Goal: Task Accomplishment & Management: Complete application form

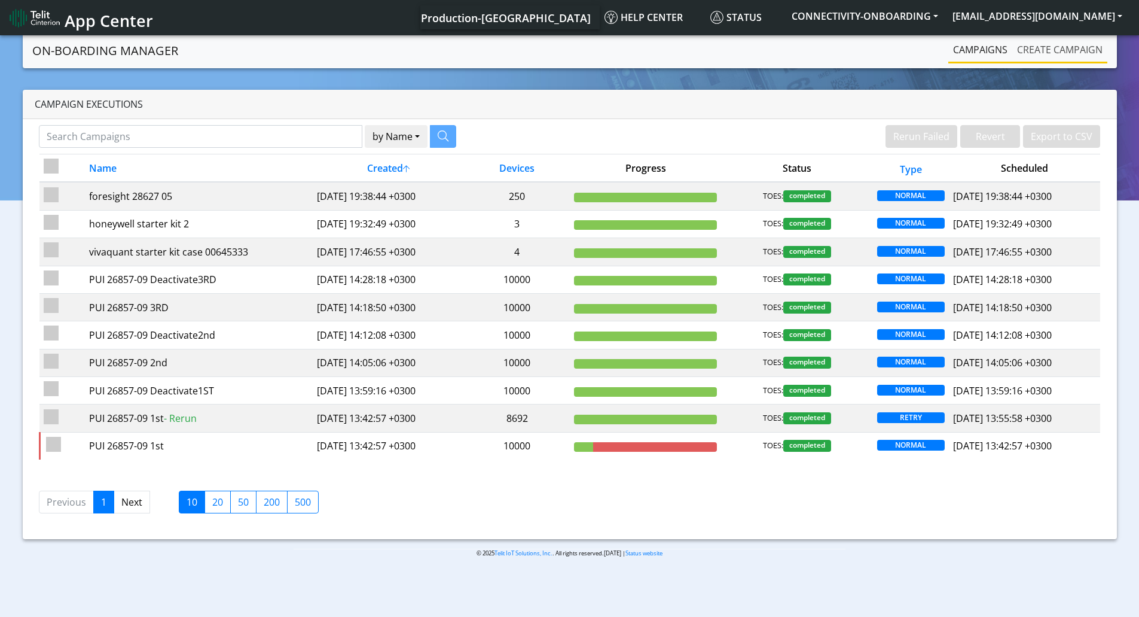
click at [1021, 40] on link "Create campaign" at bounding box center [1059, 50] width 95 height 24
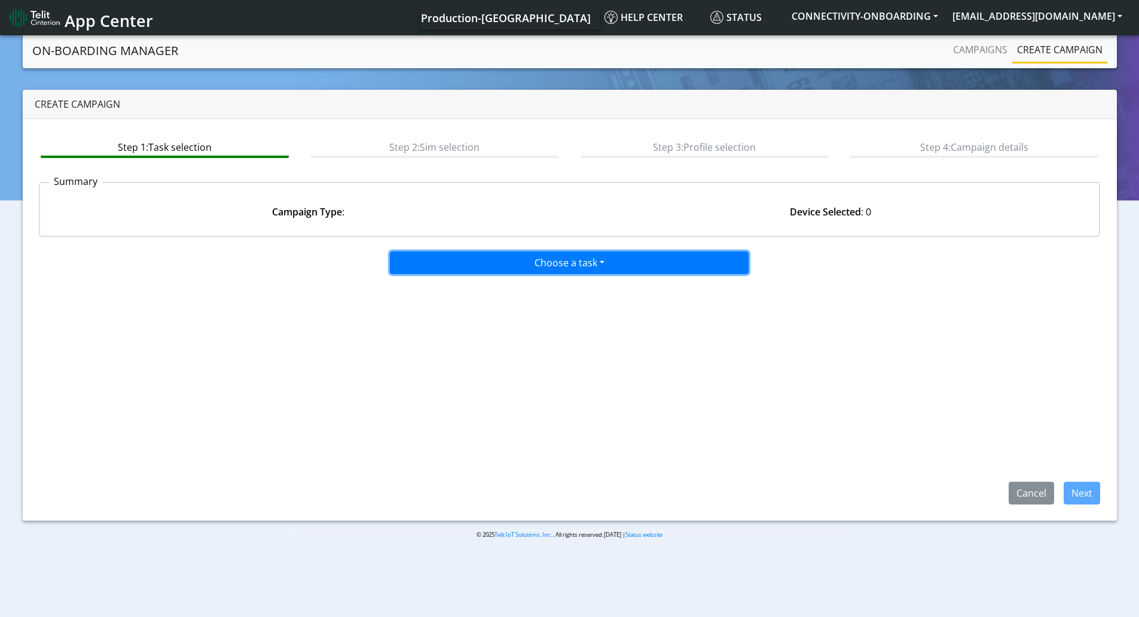
click at [580, 266] on button "Choose a task" at bounding box center [569, 262] width 359 height 23
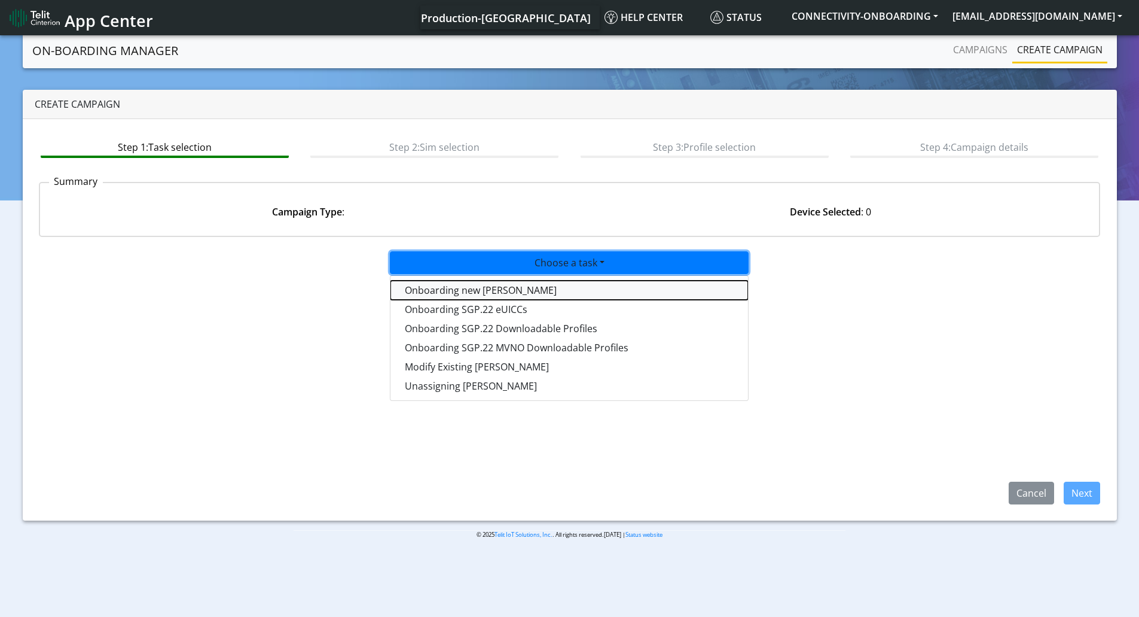
click at [471, 291] on tasktoes-dropdown "Onboarding new [PERSON_NAME]" at bounding box center [570, 289] width 358 height 19
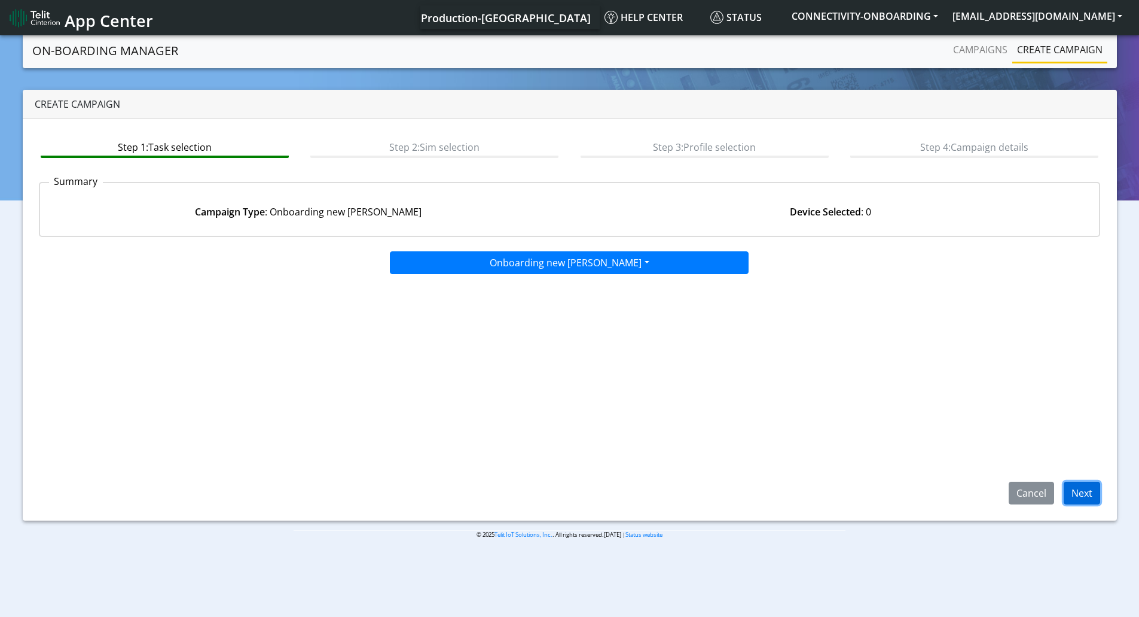
click at [1067, 481] on button "Next" at bounding box center [1082, 492] width 36 height 23
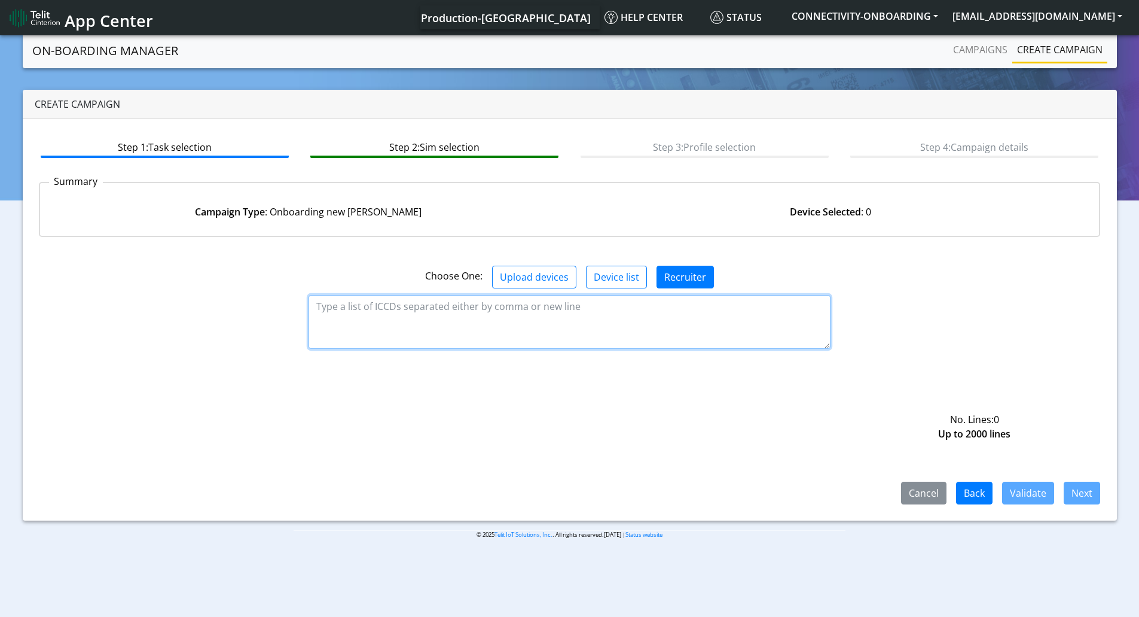
click at [462, 329] on textarea at bounding box center [570, 322] width 522 height 54
paste textarea "89358152000000395287"
type textarea "89358152000000395287"
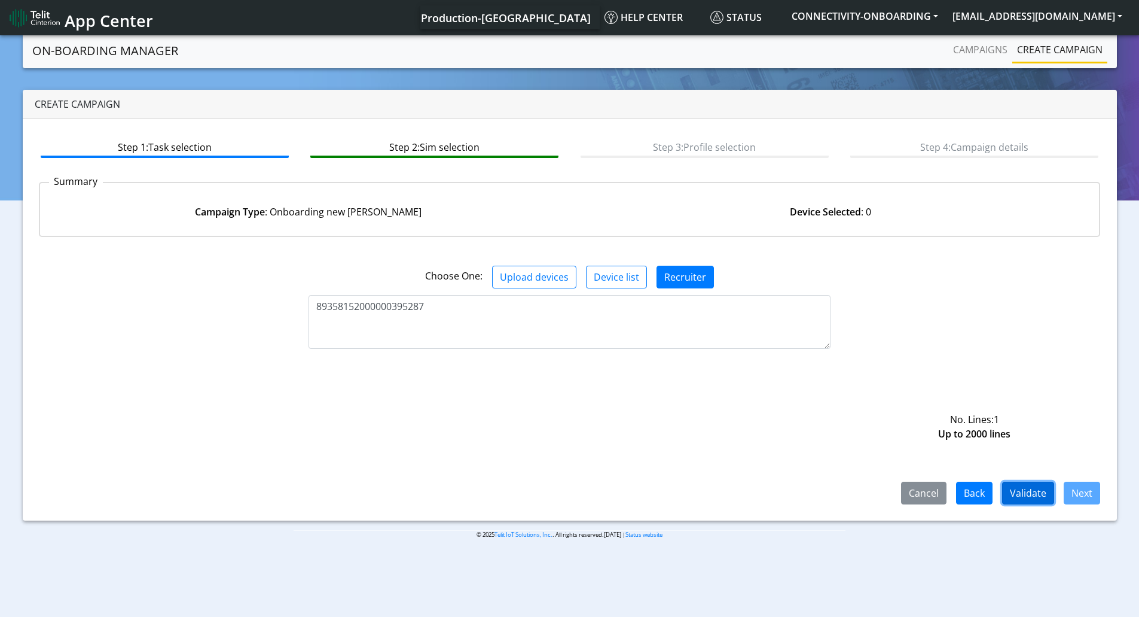
click at [1024, 483] on button "Validate" at bounding box center [1028, 492] width 52 height 23
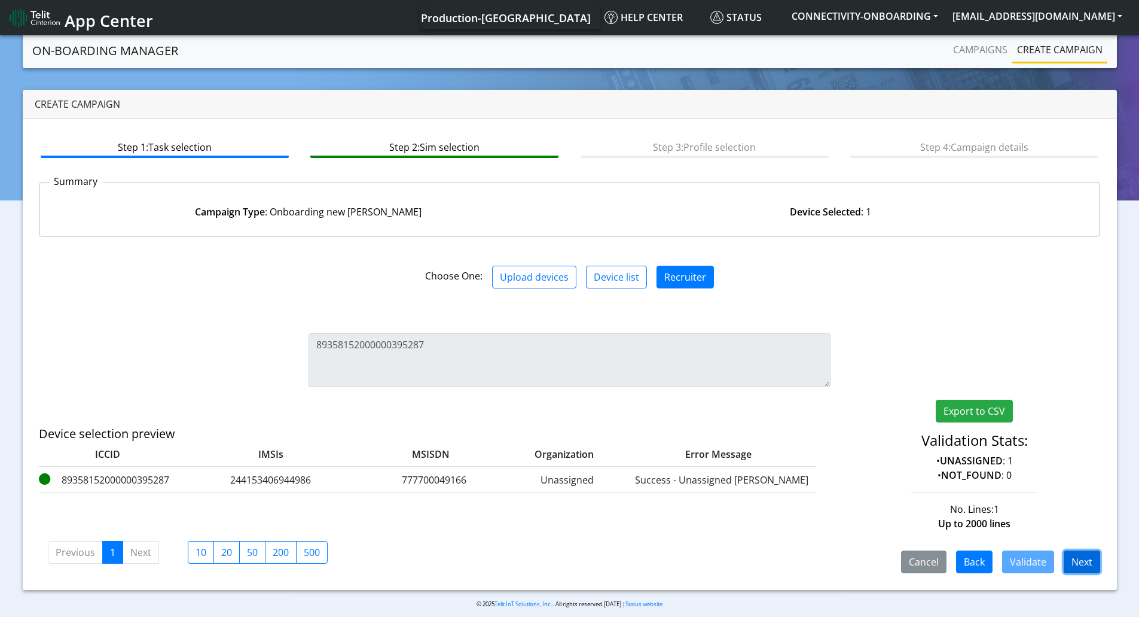
click at [1076, 562] on button "Next" at bounding box center [1082, 561] width 36 height 23
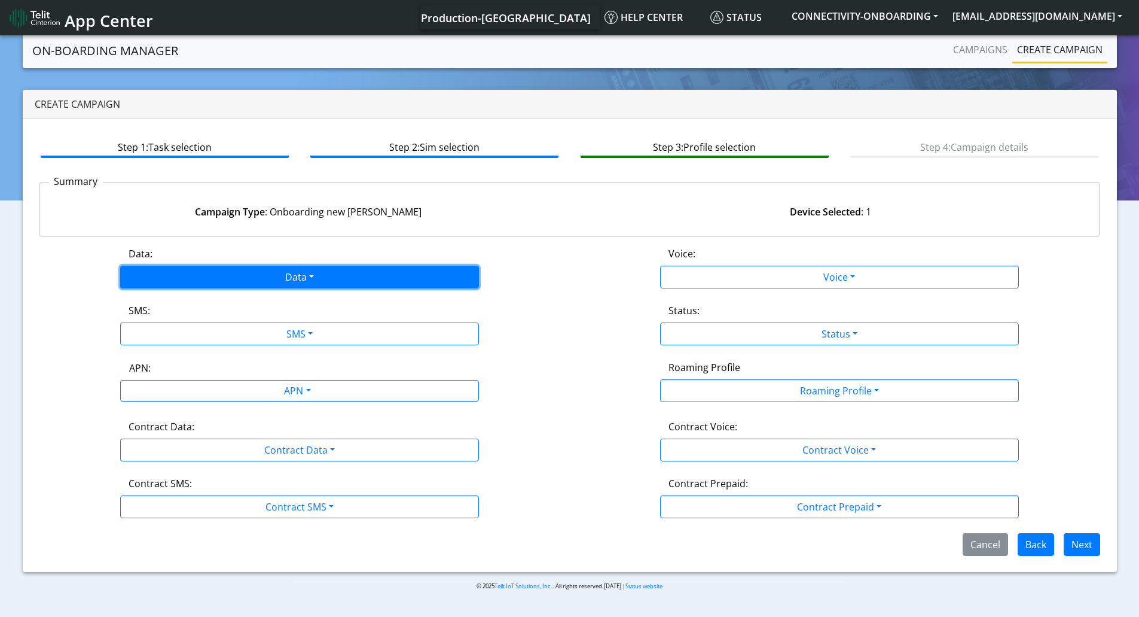
click at [316, 277] on button "Data" at bounding box center [299, 277] width 359 height 23
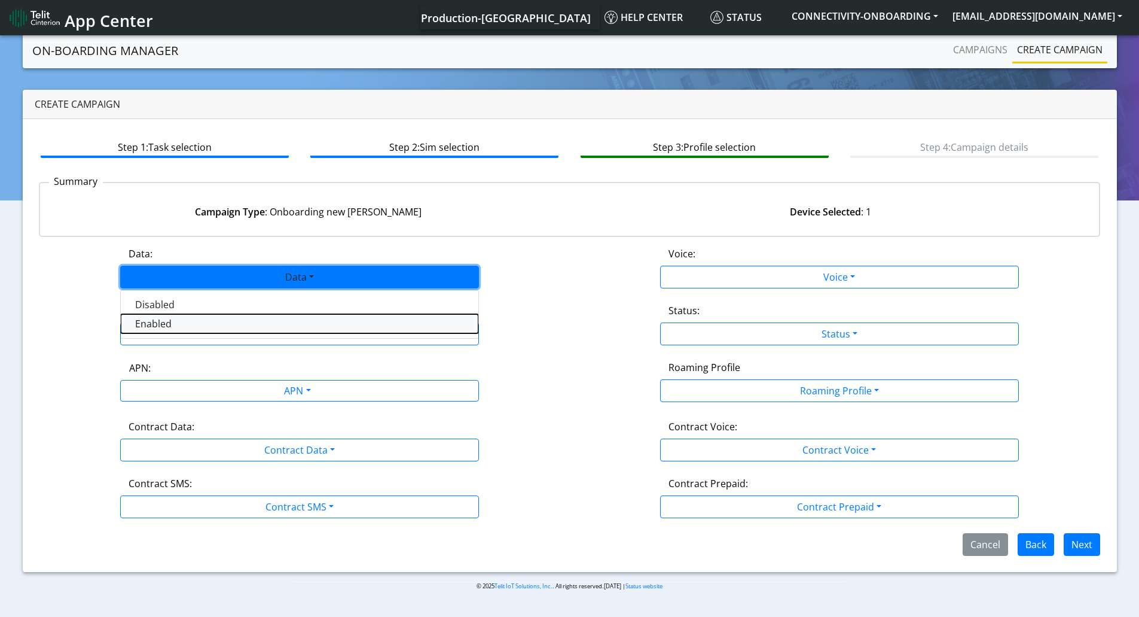
click at [230, 328] on button "Enabled" at bounding box center [300, 323] width 358 height 19
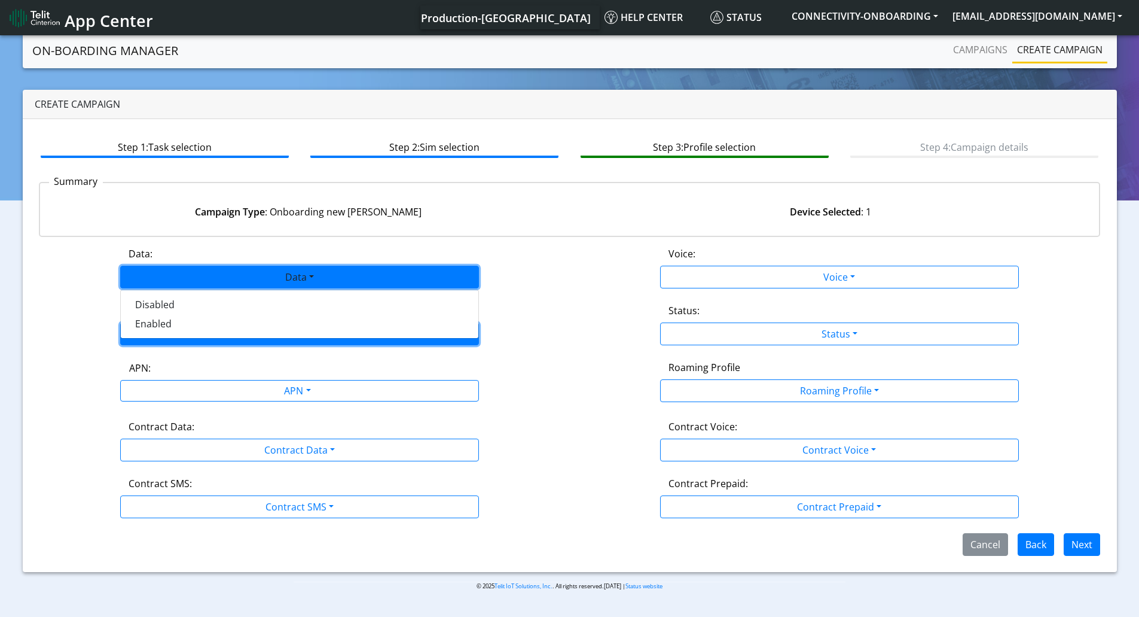
click at [230, 328] on button "SMS" at bounding box center [299, 333] width 359 height 23
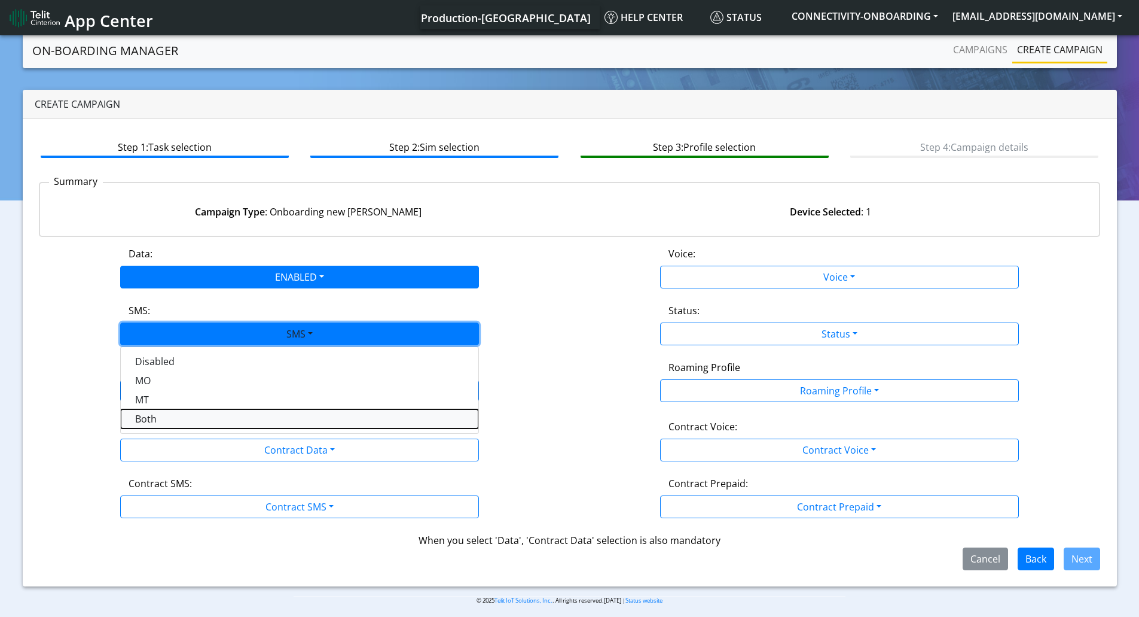
drag, startPoint x: 187, startPoint y: 415, endPoint x: 220, endPoint y: 380, distance: 48.6
click at [187, 414] on button "Both" at bounding box center [300, 418] width 358 height 19
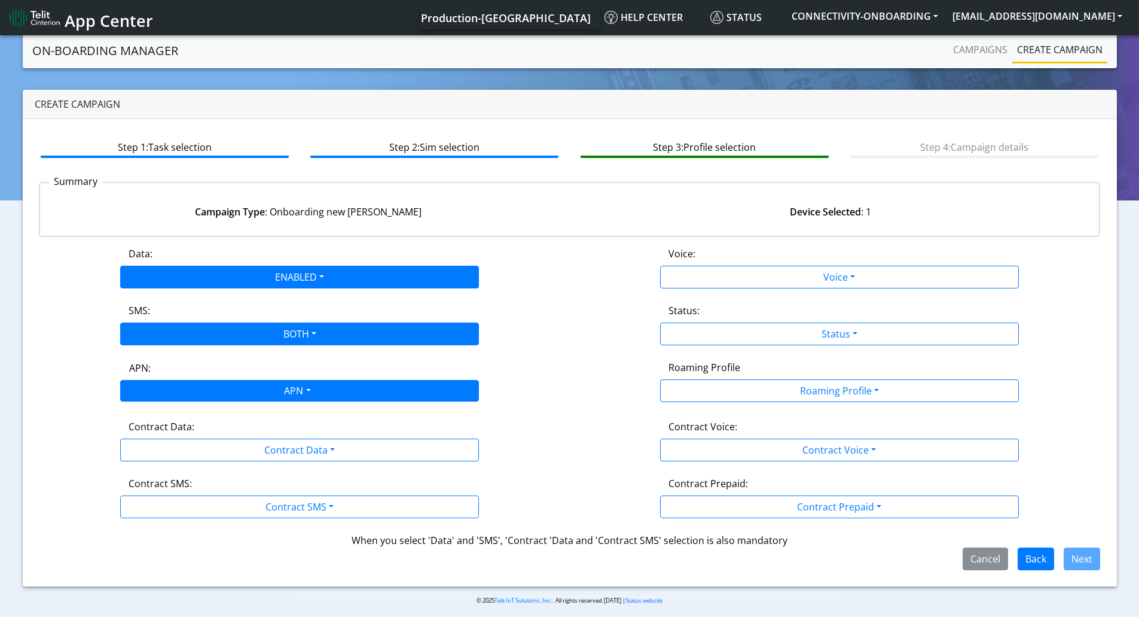
click at [221, 389] on div "APN" at bounding box center [296, 391] width 379 height 23
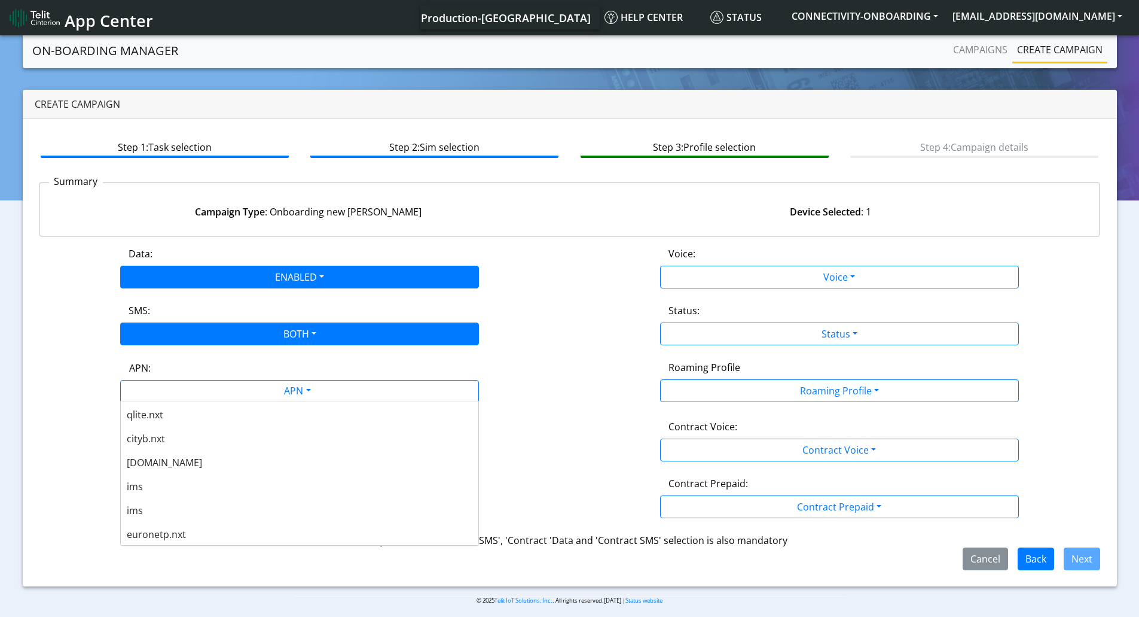
scroll to position [419, 0]
click at [158, 450] on span "[DOMAIN_NAME]" at bounding box center [164, 449] width 75 height 13
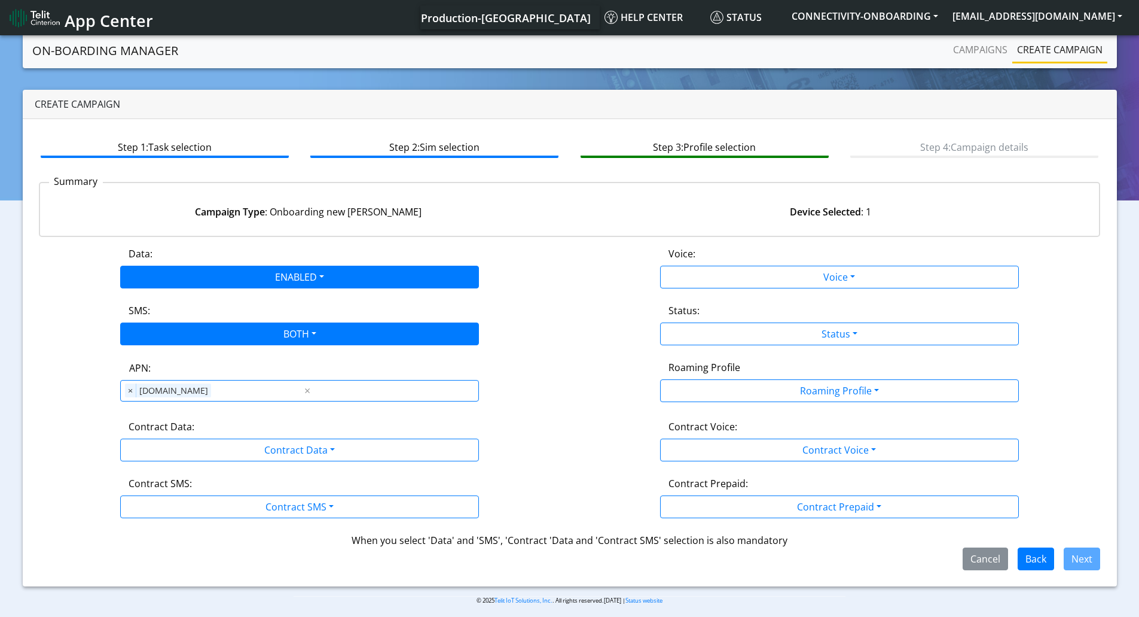
click at [160, 461] on div "Data: ENABLED Disabled Enabled Voice: Voice Disabled Enabled SMS: BOTH Disabled…" at bounding box center [570, 408] width 1062 height 324
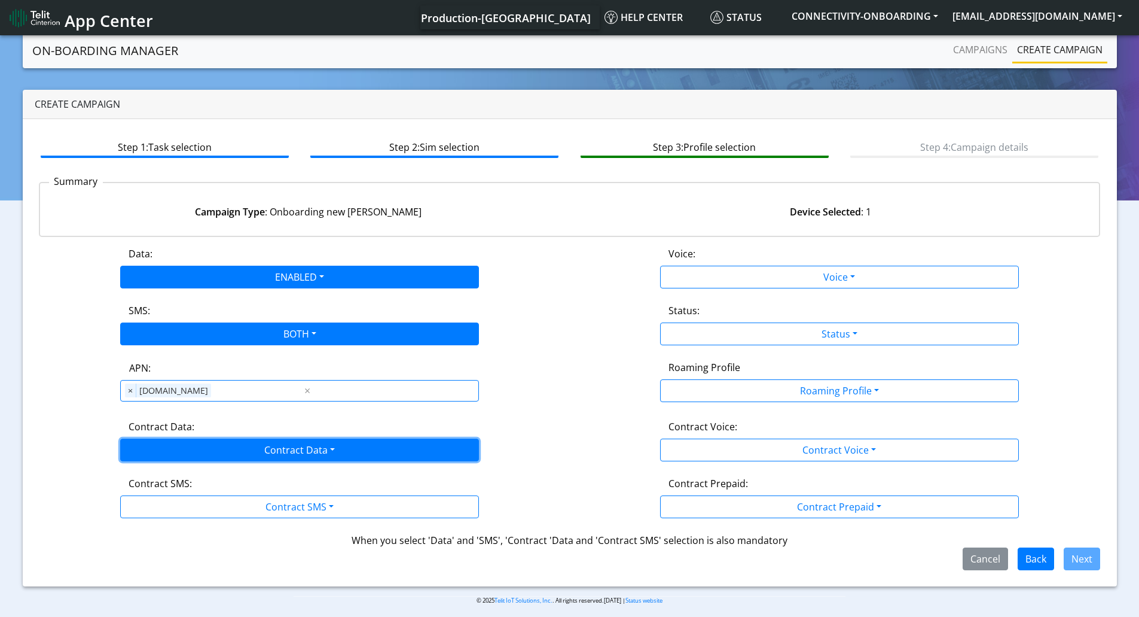
click at [161, 451] on button "Contract Data" at bounding box center [299, 449] width 359 height 23
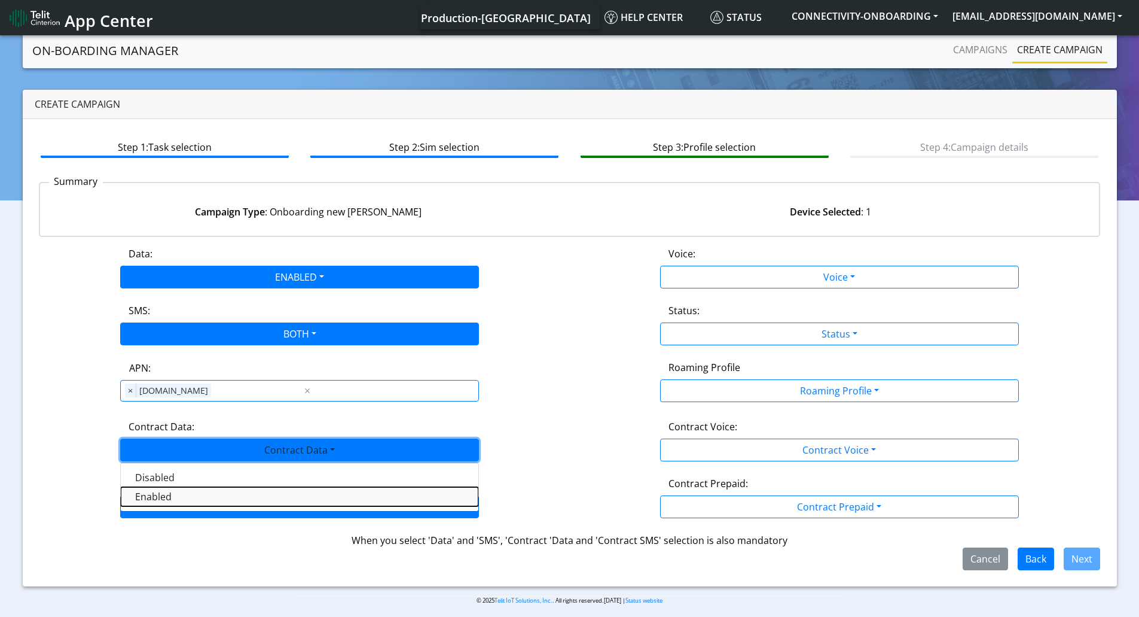
click at [154, 503] on Dataenabled-dropdown "Enabled" at bounding box center [300, 496] width 358 height 19
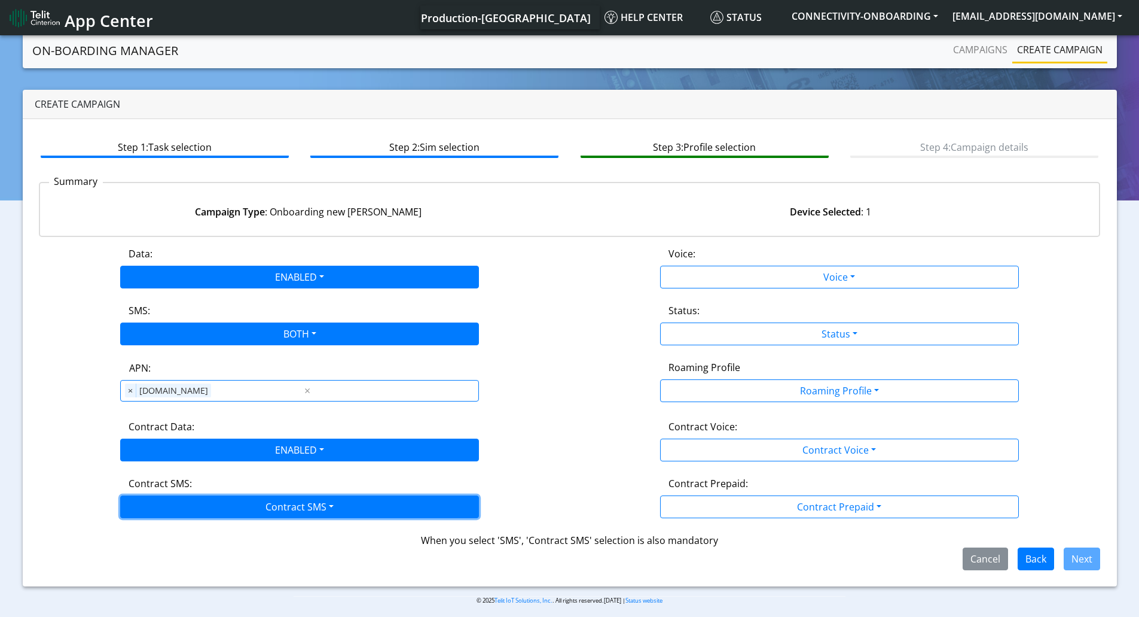
click at [155, 503] on button "Contract SMS" at bounding box center [299, 506] width 359 height 23
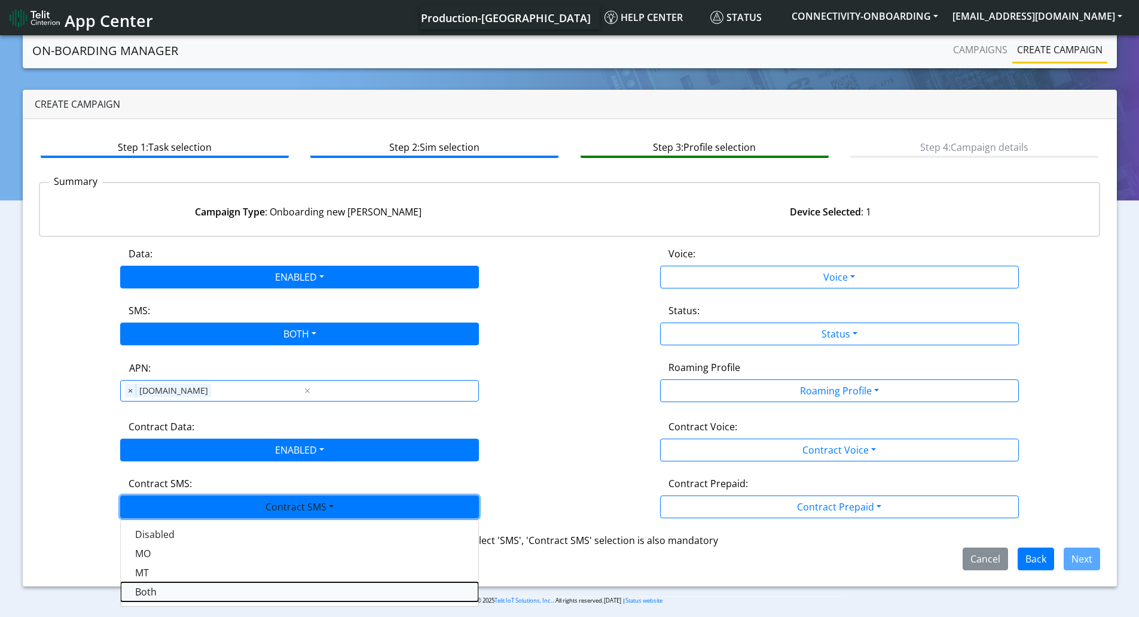
drag, startPoint x: 157, startPoint y: 589, endPoint x: 164, endPoint y: 586, distance: 7.2
click at [158, 588] on SMSboth-dropdown "Both" at bounding box center [300, 591] width 358 height 19
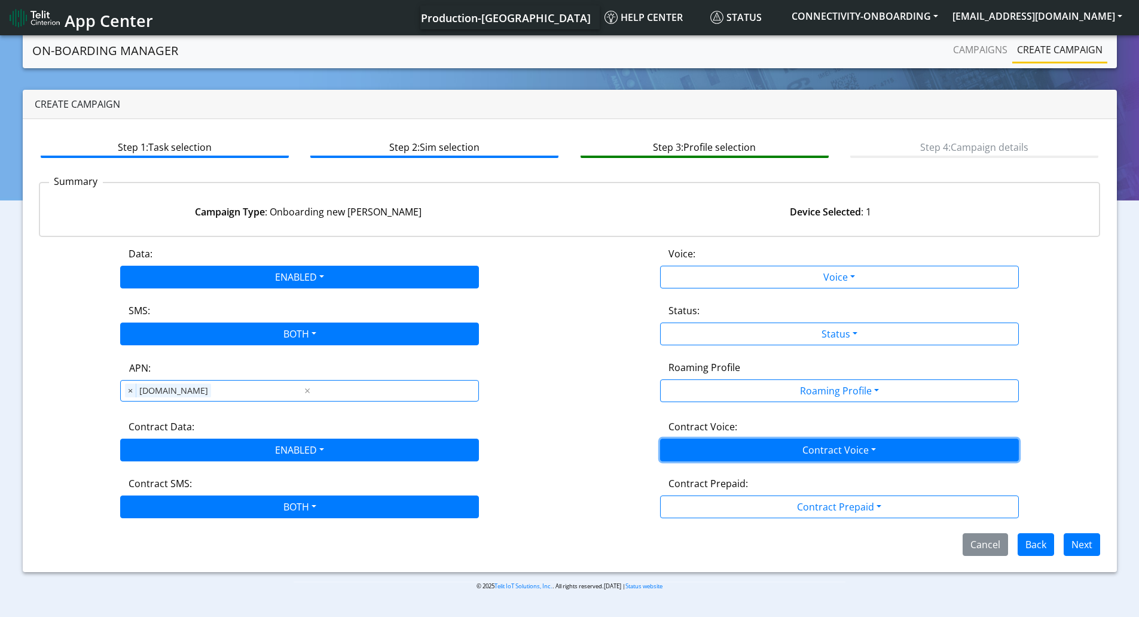
click at [695, 441] on button "Contract Voice" at bounding box center [839, 449] width 359 height 23
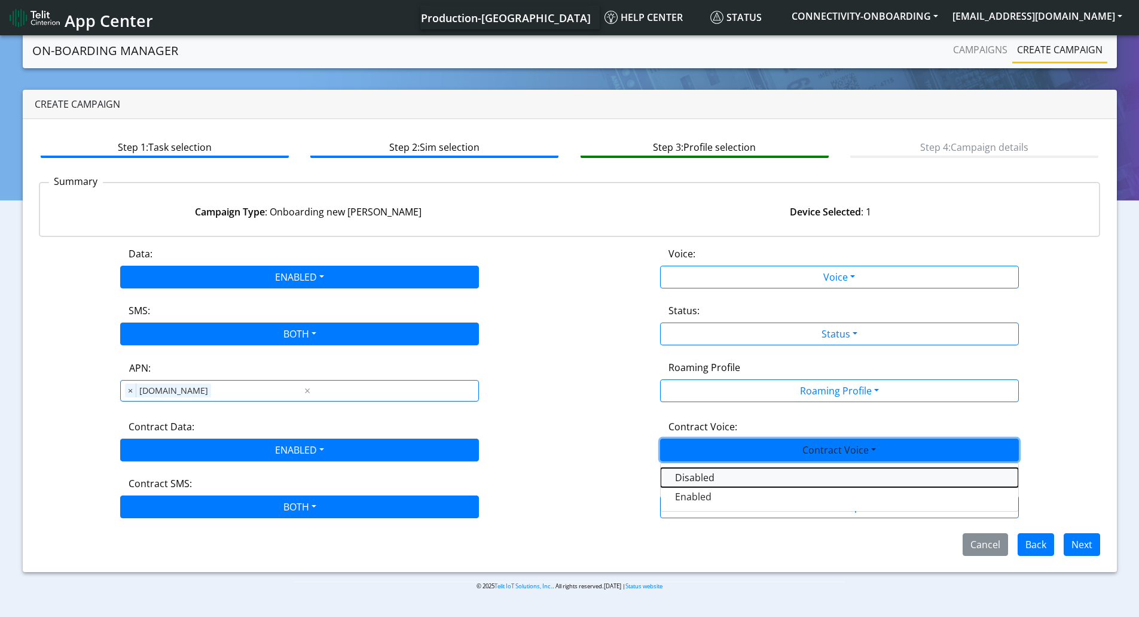
click at [691, 471] on Voicedisabled-dropdown "Disabled" at bounding box center [840, 477] width 358 height 19
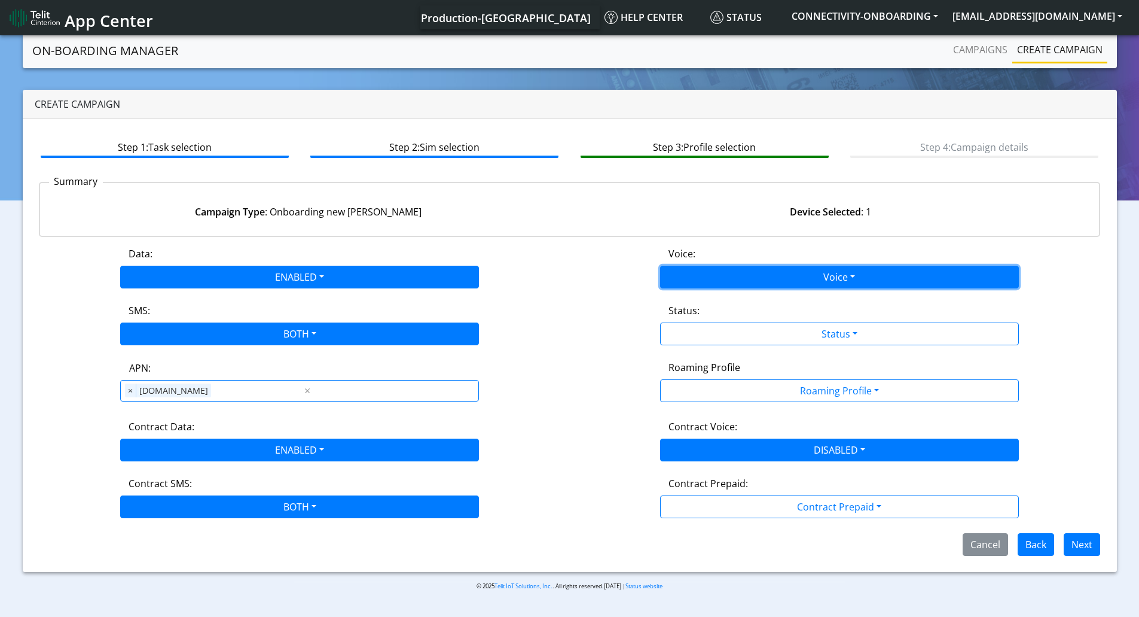
click at [692, 269] on button "Voice" at bounding box center [839, 277] width 359 height 23
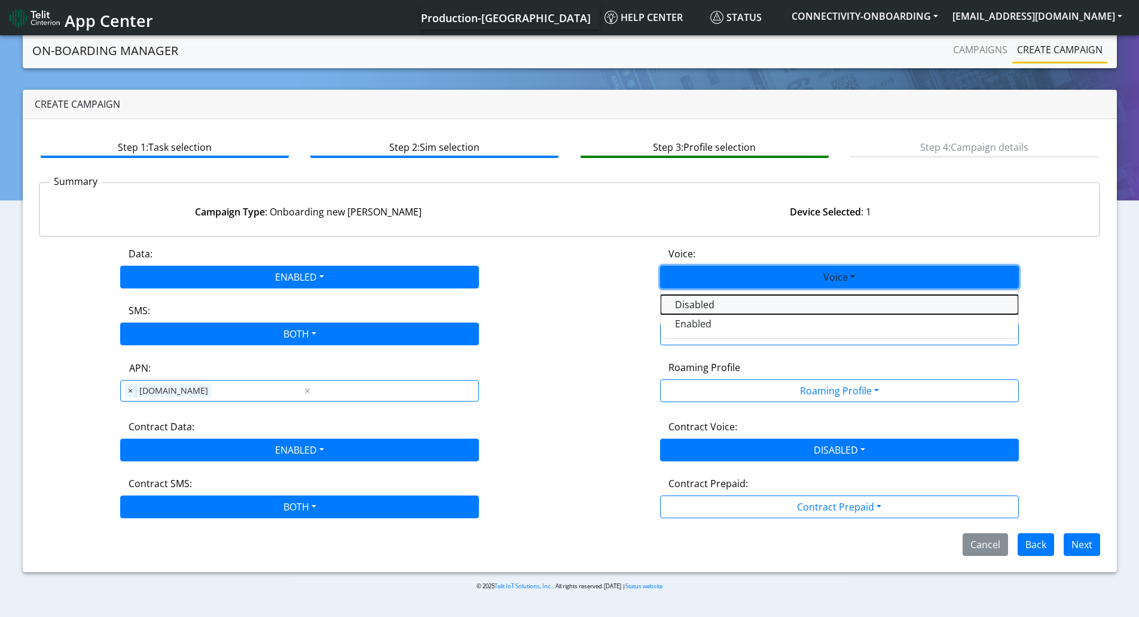
drag, startPoint x: 690, startPoint y: 299, endPoint x: 690, endPoint y: 307, distance: 7.8
click at [690, 300] on button "Disabled" at bounding box center [840, 304] width 358 height 19
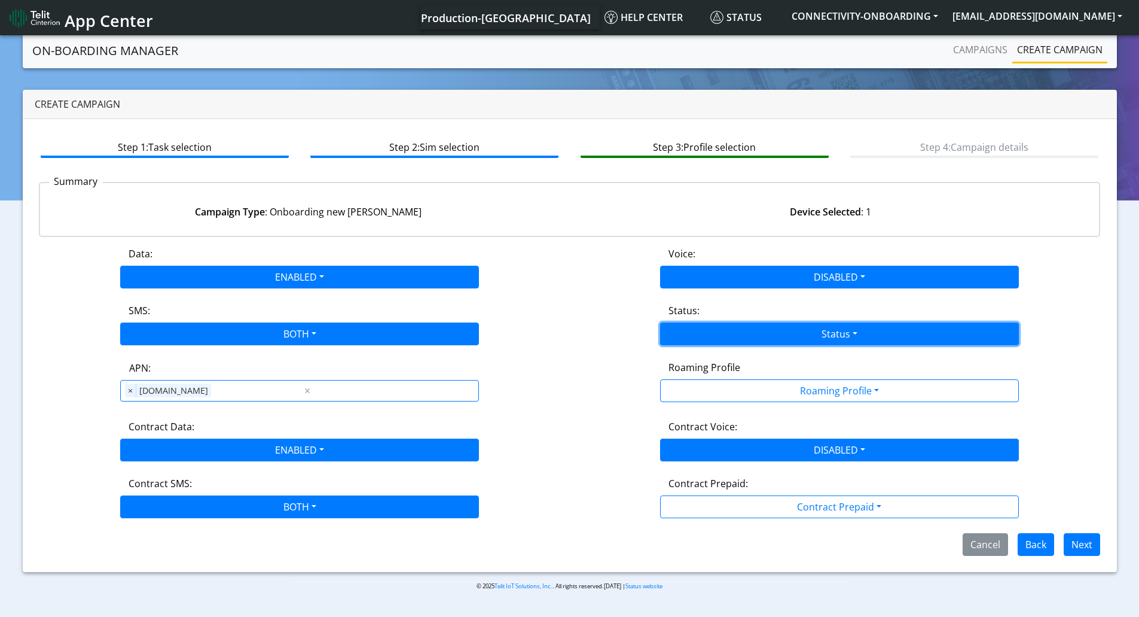
click at [699, 329] on button "Status" at bounding box center [839, 333] width 359 height 23
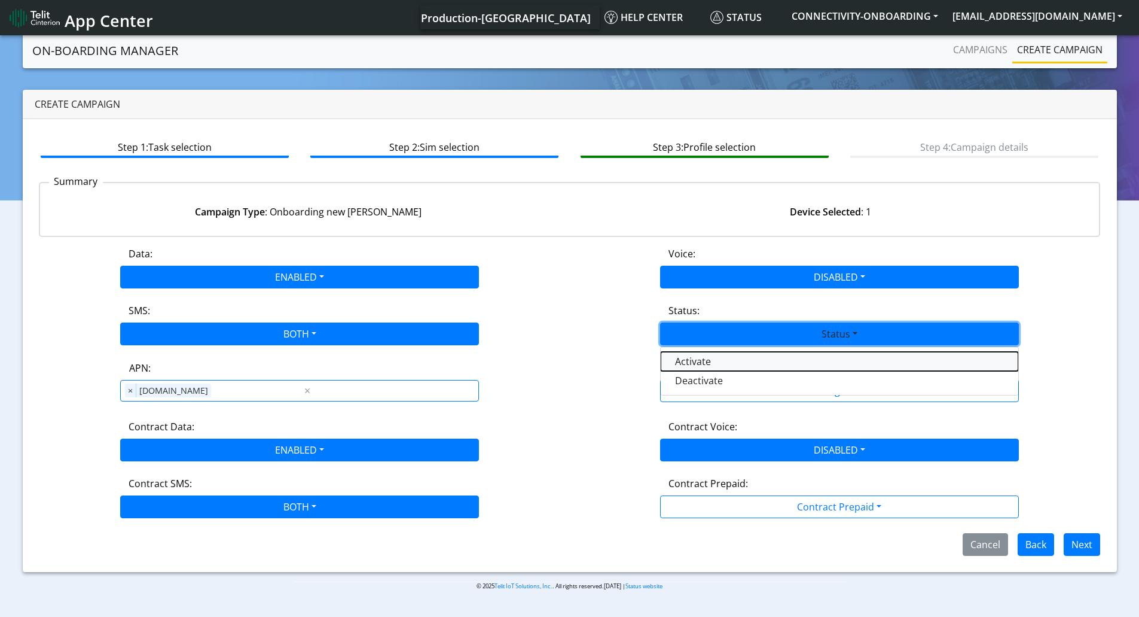
click at [709, 359] on button "Activate" at bounding box center [840, 361] width 358 height 19
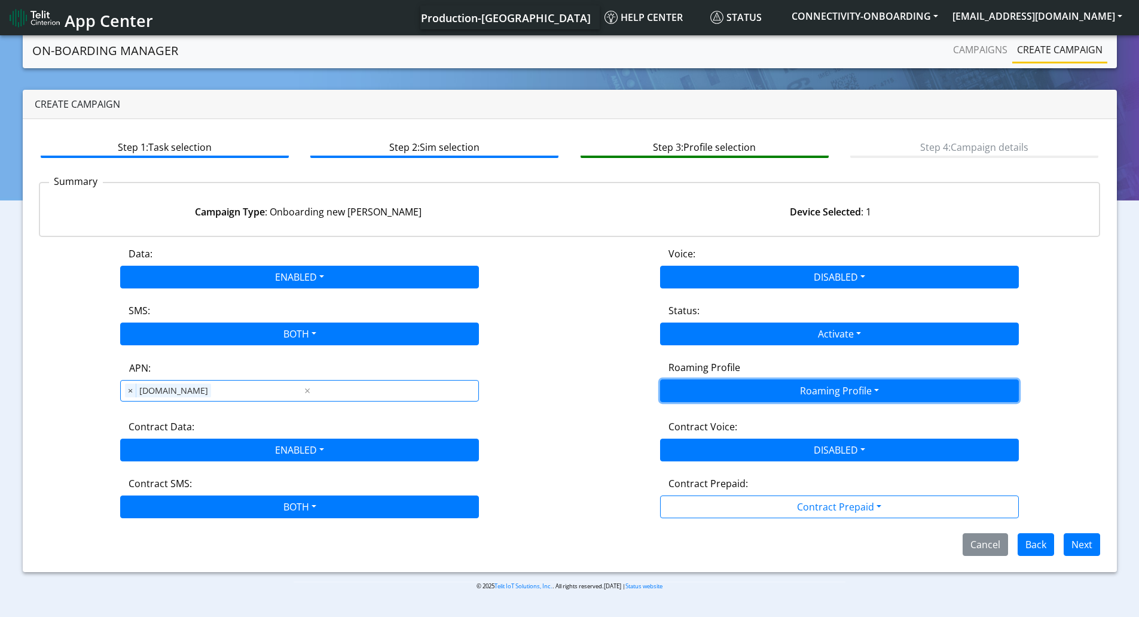
click at [788, 390] on button "Roaming Profile" at bounding box center [839, 390] width 359 height 23
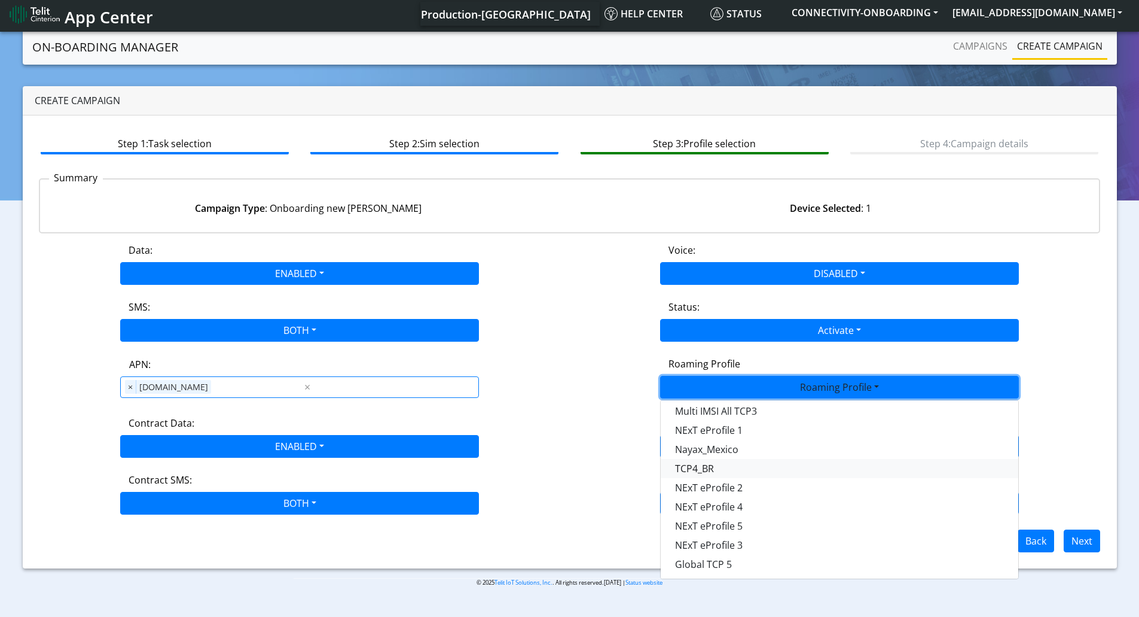
scroll to position [4, 0]
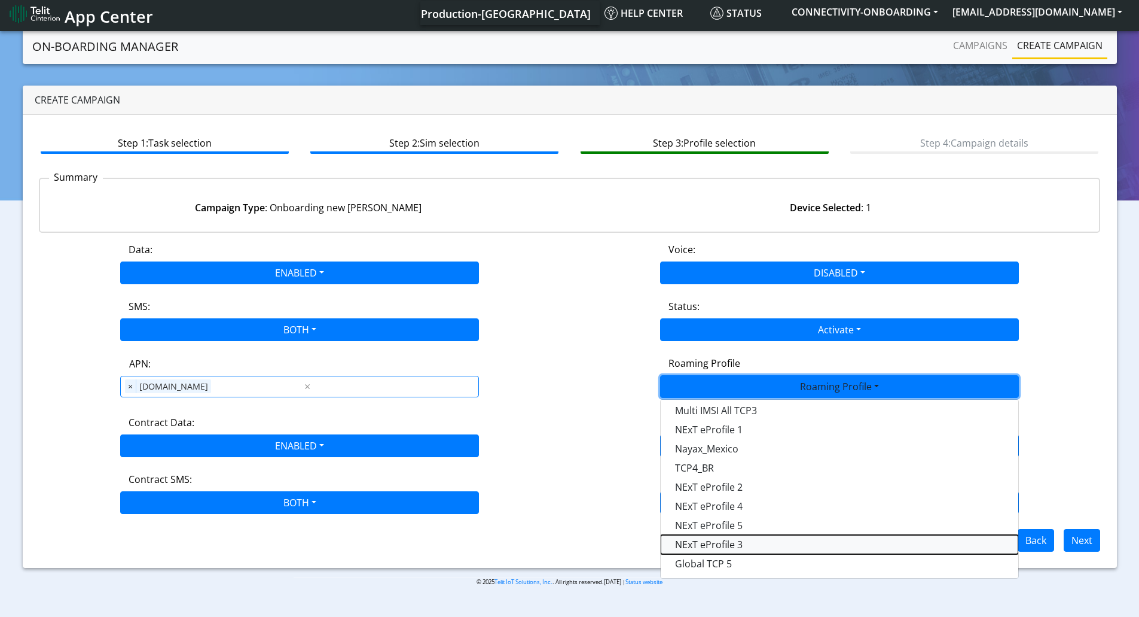
click at [760, 545] on Profile-dropdown "NExT eProfile 3" at bounding box center [840, 544] width 358 height 19
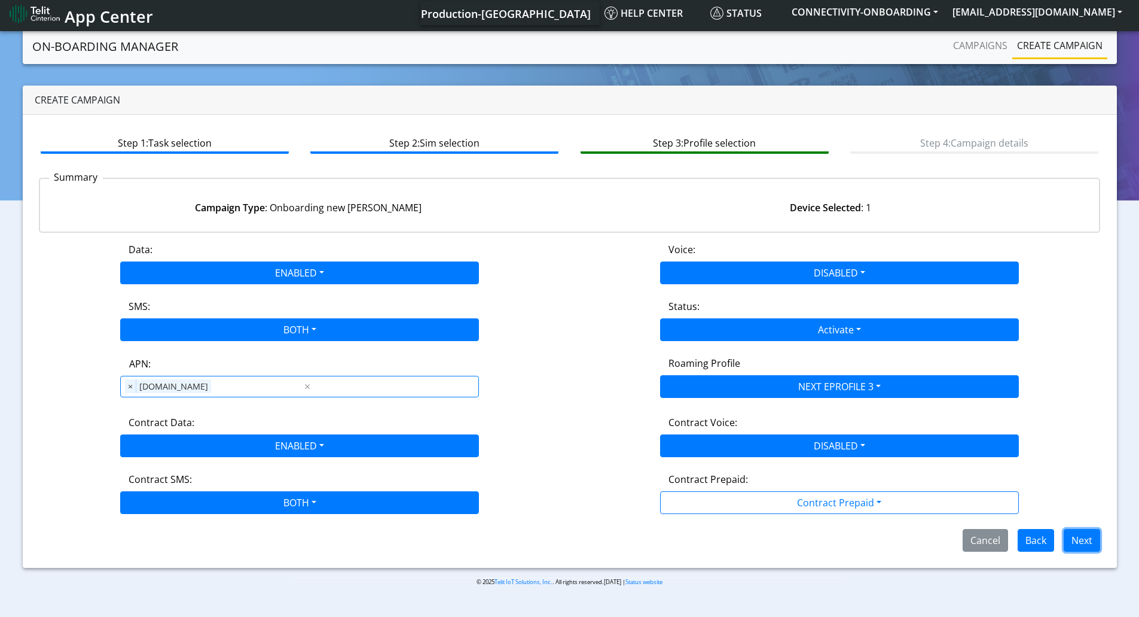
drag, startPoint x: 1087, startPoint y: 537, endPoint x: 1036, endPoint y: 536, distance: 50.2
click at [1085, 537] on button "Next" at bounding box center [1082, 540] width 36 height 23
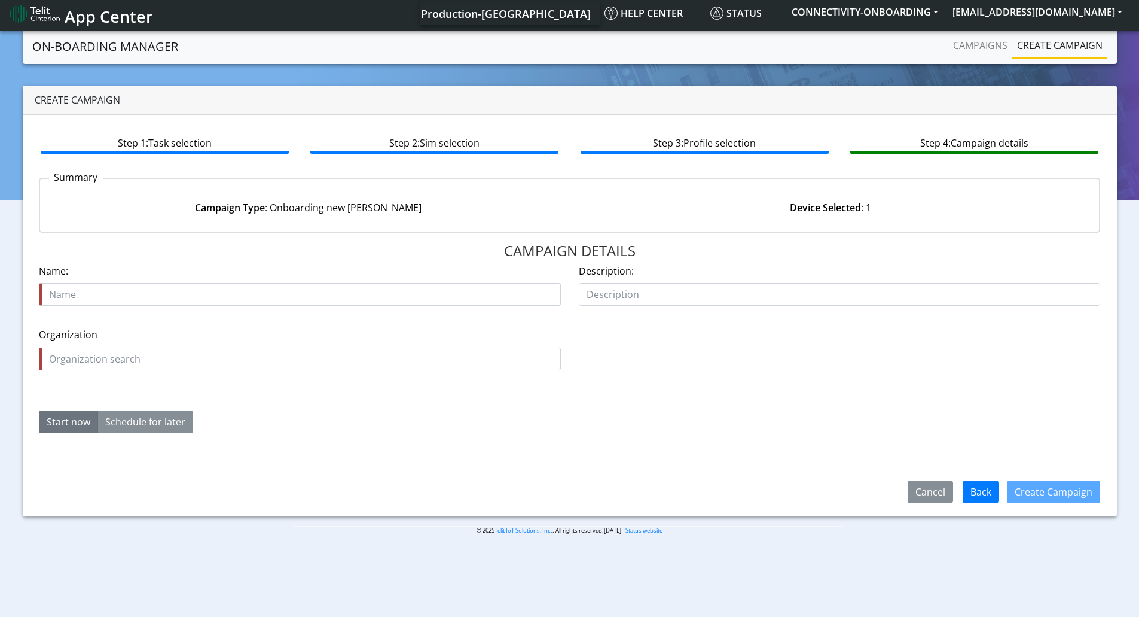
click at [153, 279] on div "Name is required Name:" at bounding box center [300, 285] width 522 height 42
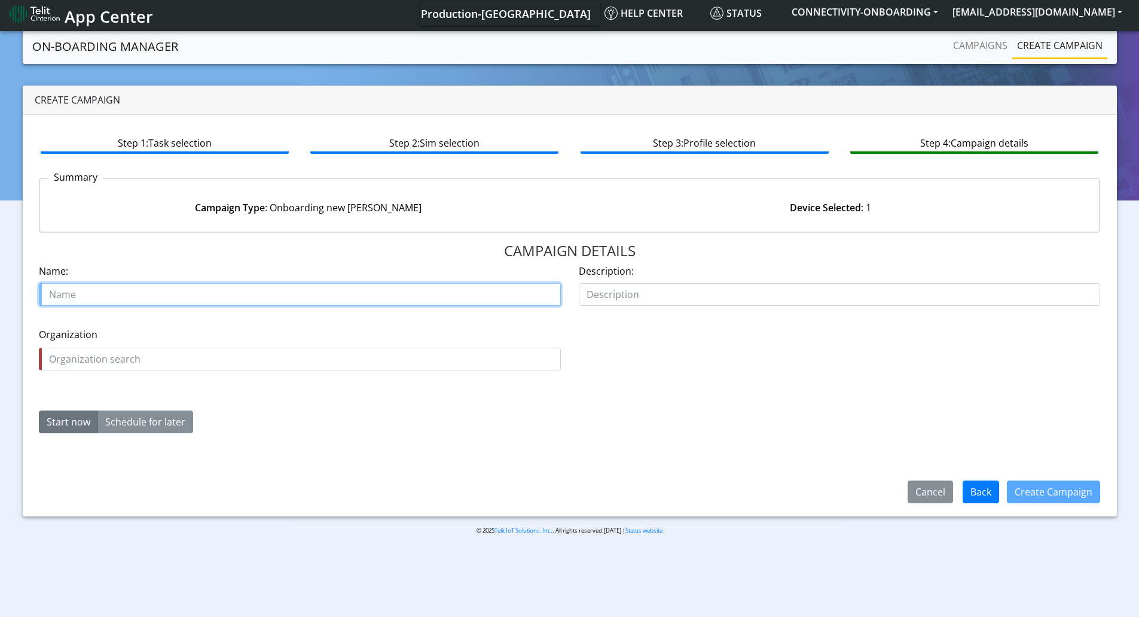
click at [150, 285] on input "text" at bounding box center [300, 294] width 522 height 23
paste input "Tensor Auto Inc."
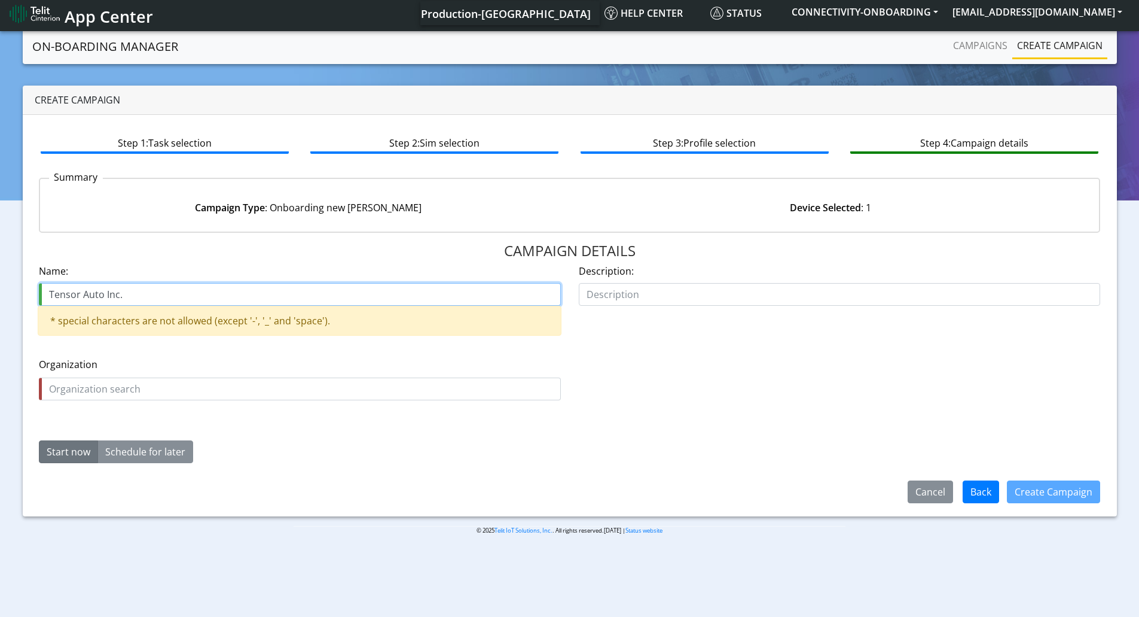
drag, startPoint x: 103, startPoint y: 296, endPoint x: 263, endPoint y: 274, distance: 161.2
click at [259, 280] on div "Name: Tensor Auto Inc. * special characters are not allowed (except '-', '_' an…" at bounding box center [300, 300] width 522 height 72
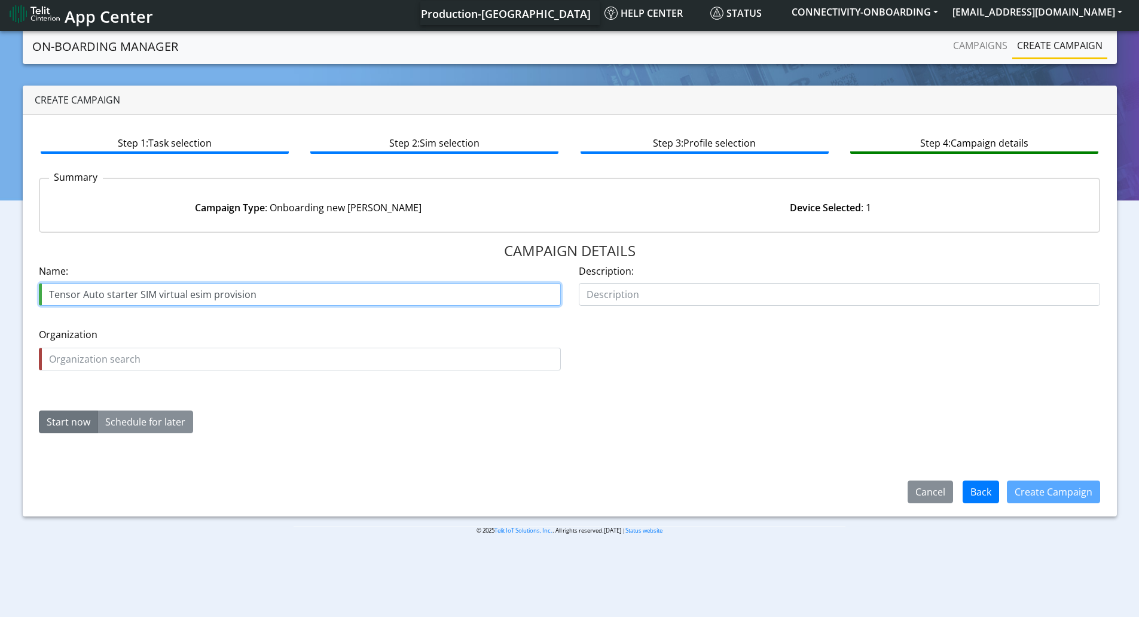
type input "Tensor Auto starter SIM virtual esim provision"
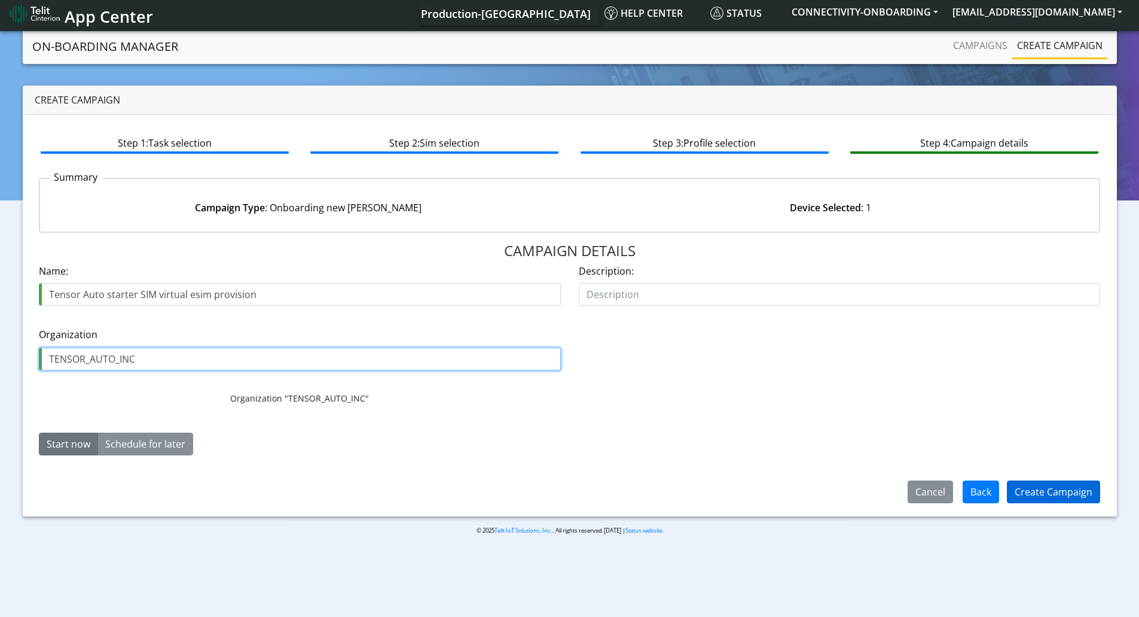
type input "TENSOR_AUTO_INC"
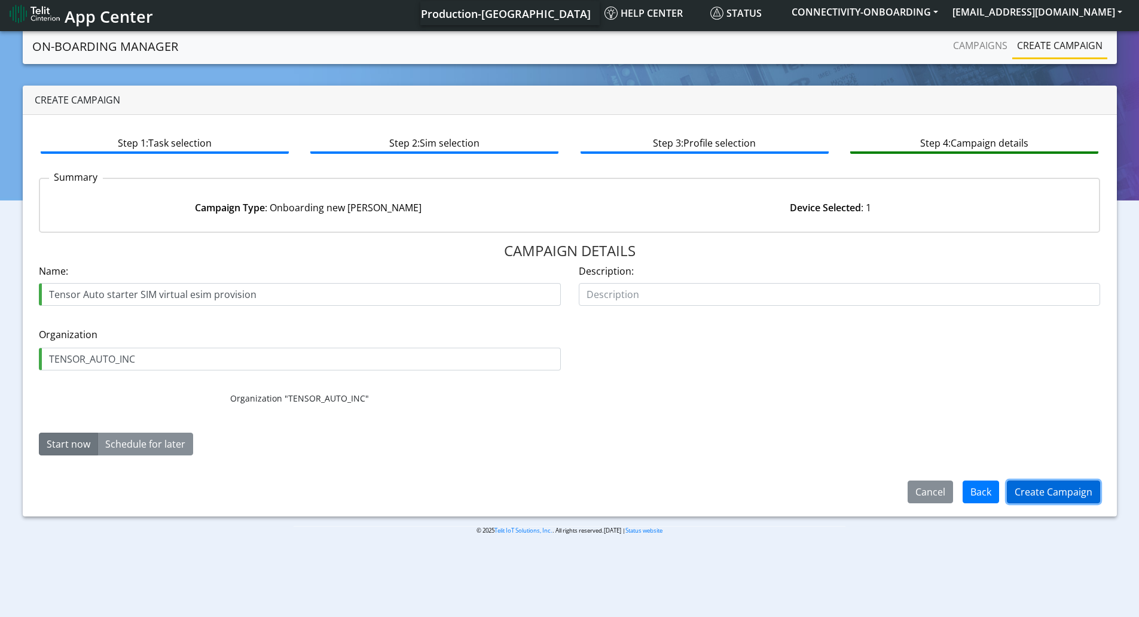
click at [1051, 495] on button "Create Campaign" at bounding box center [1053, 491] width 93 height 23
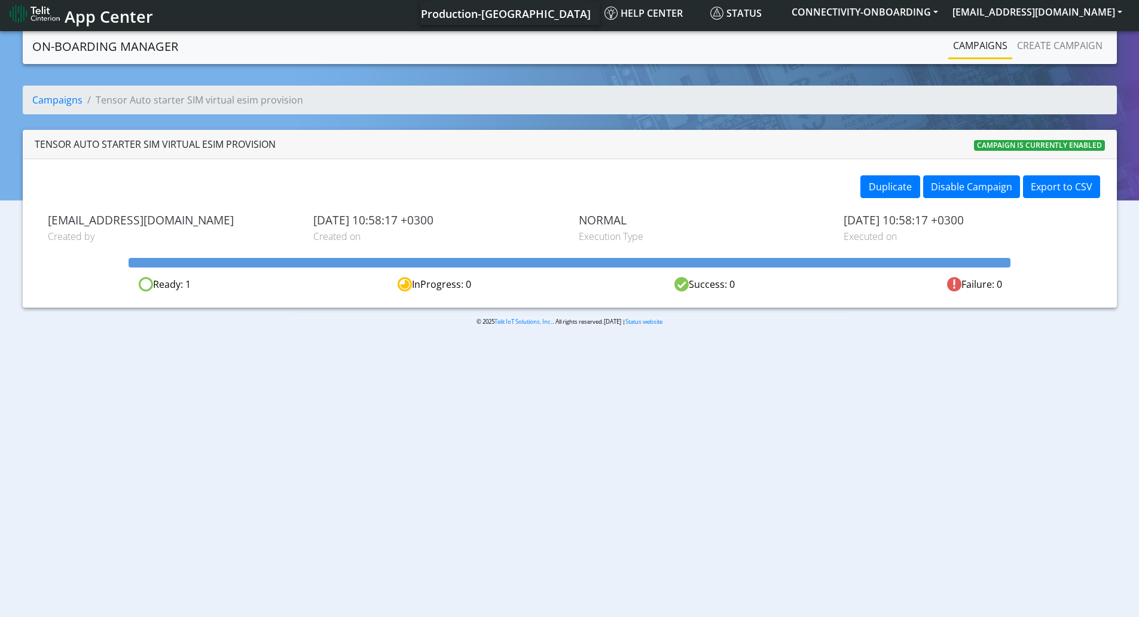
click at [1006, 42] on link "Campaigns" at bounding box center [980, 45] width 64 height 24
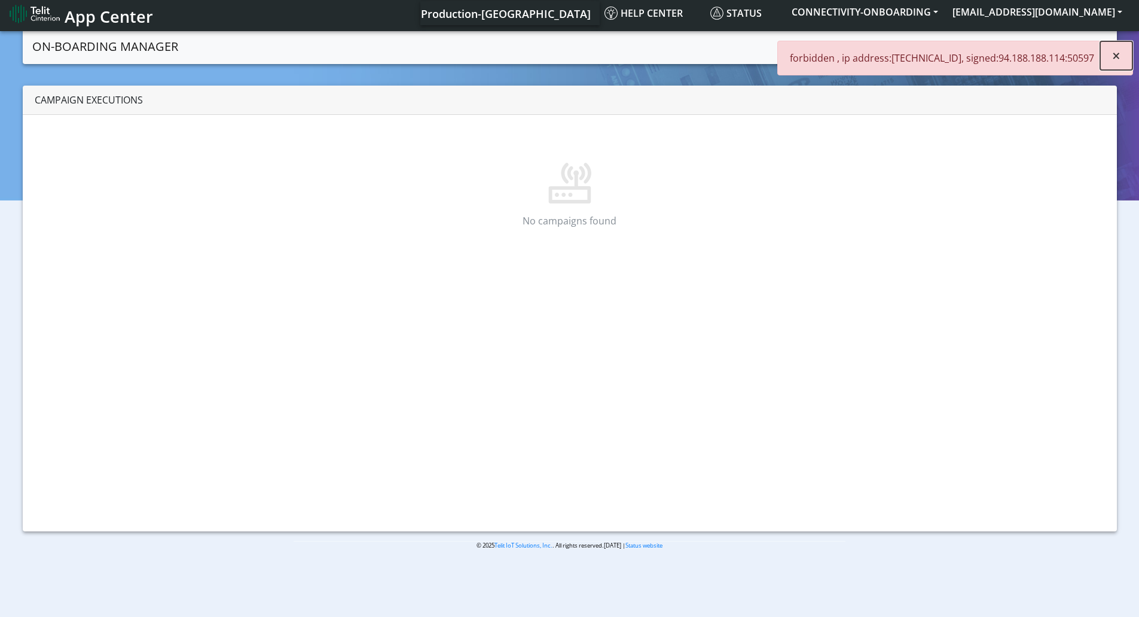
drag, startPoint x: 1111, startPoint y: 55, endPoint x: 1085, endPoint y: 48, distance: 26.5
click at [1111, 54] on button "×" at bounding box center [1116, 55] width 32 height 29
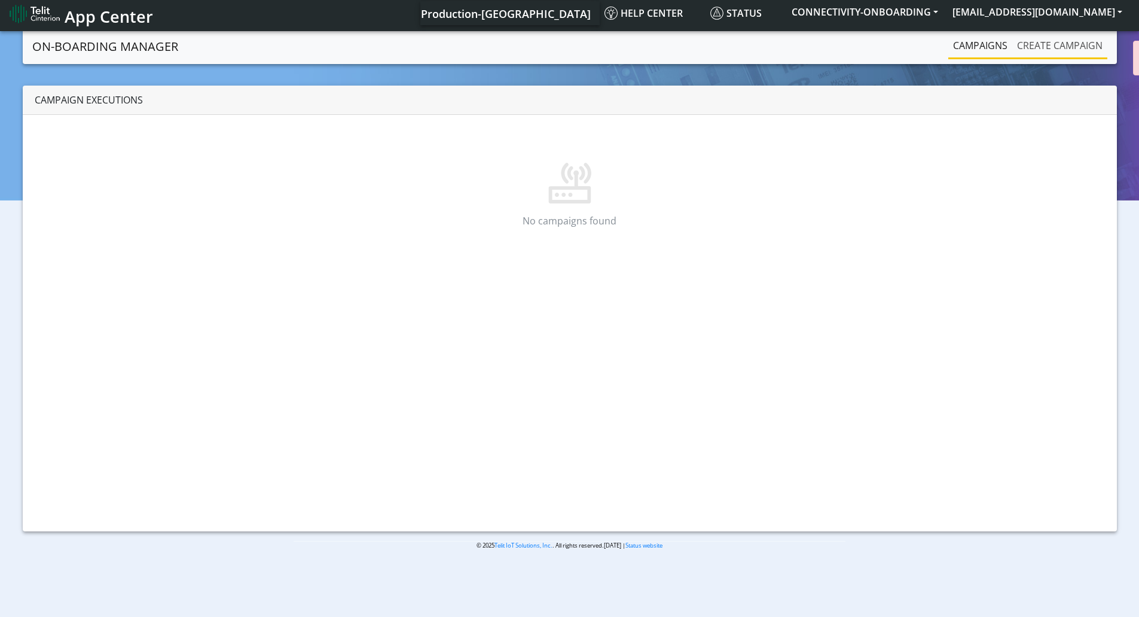
click at [1032, 44] on link "Create campaign" at bounding box center [1059, 45] width 95 height 24
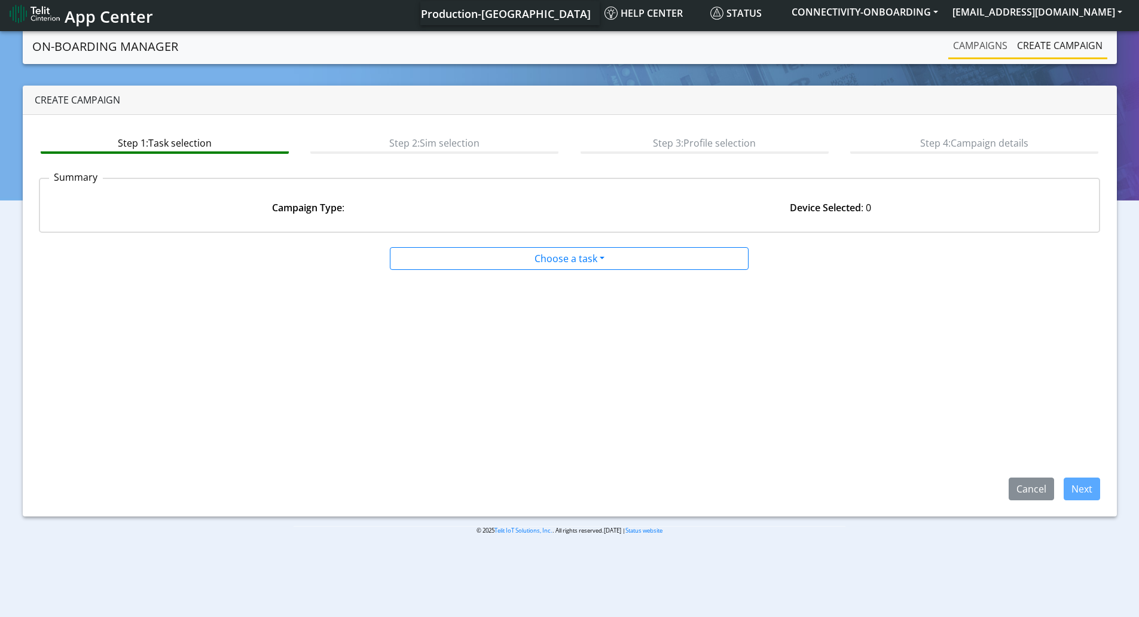
click at [977, 51] on link "Campaigns" at bounding box center [980, 45] width 64 height 24
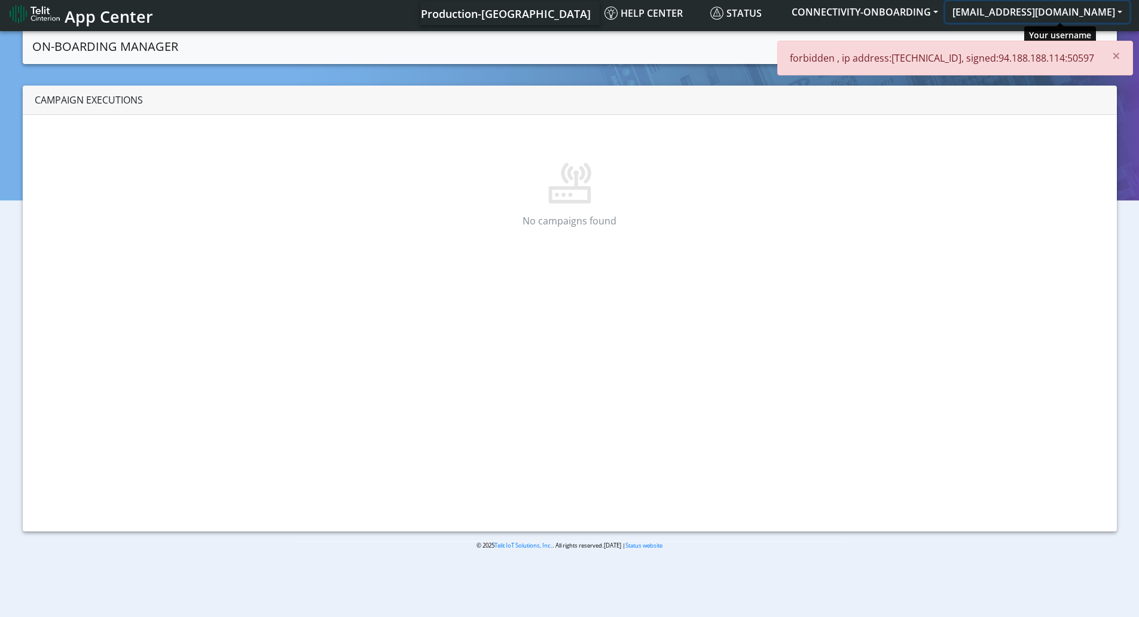
click at [1055, 4] on button "[EMAIL_ADDRESS][DOMAIN_NAME]" at bounding box center [1037, 12] width 184 height 22
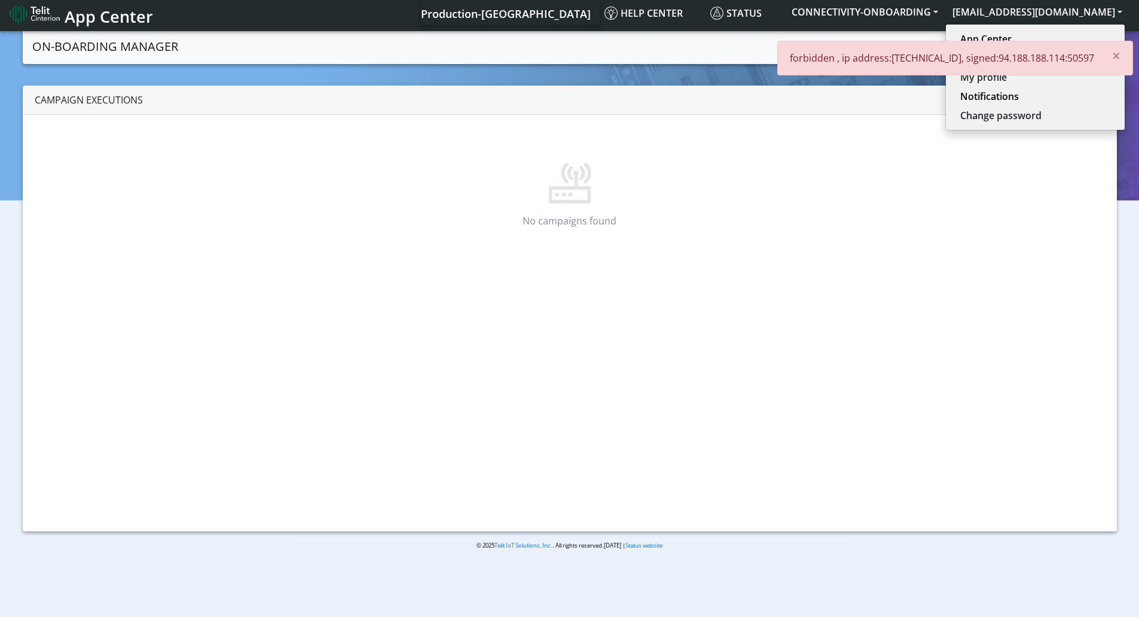
drag, startPoint x: 1022, startPoint y: 51, endPoint x: 1042, endPoint y: 50, distance: 19.8
click at [1022, 52] on p "forbidden , ip address:[TECHNICAL_ID], signed:94.188.188.114:50597" at bounding box center [942, 58] width 304 height 14
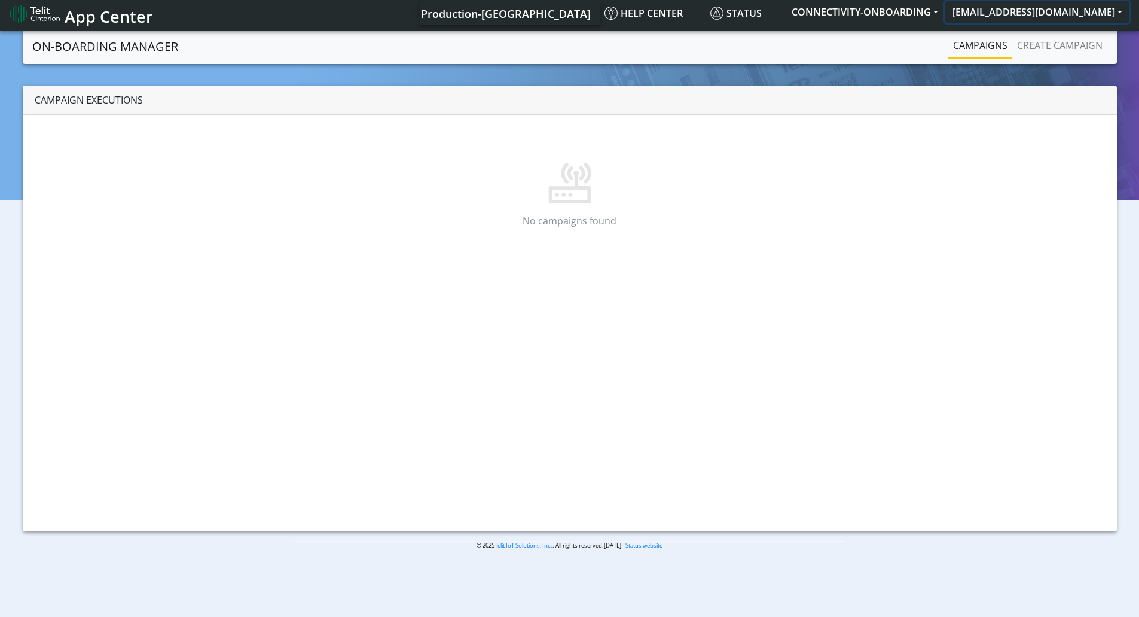
click at [1020, 12] on button "[EMAIL_ADDRESS][DOMAIN_NAME]" at bounding box center [1037, 12] width 184 height 22
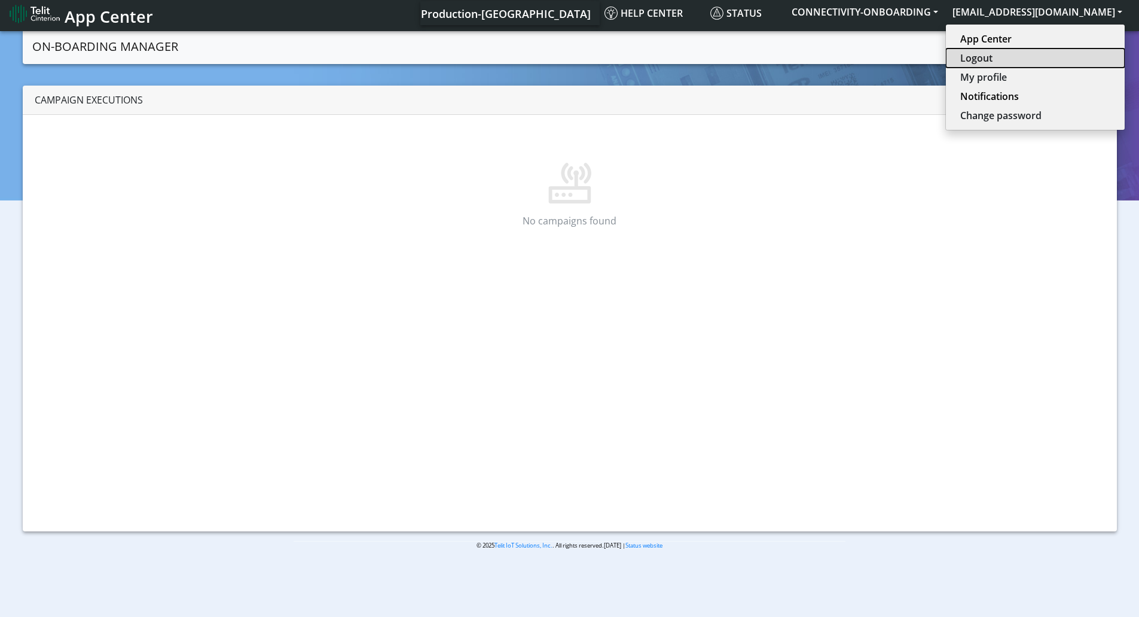
click at [1009, 53] on button "Logout" at bounding box center [1035, 57] width 179 height 19
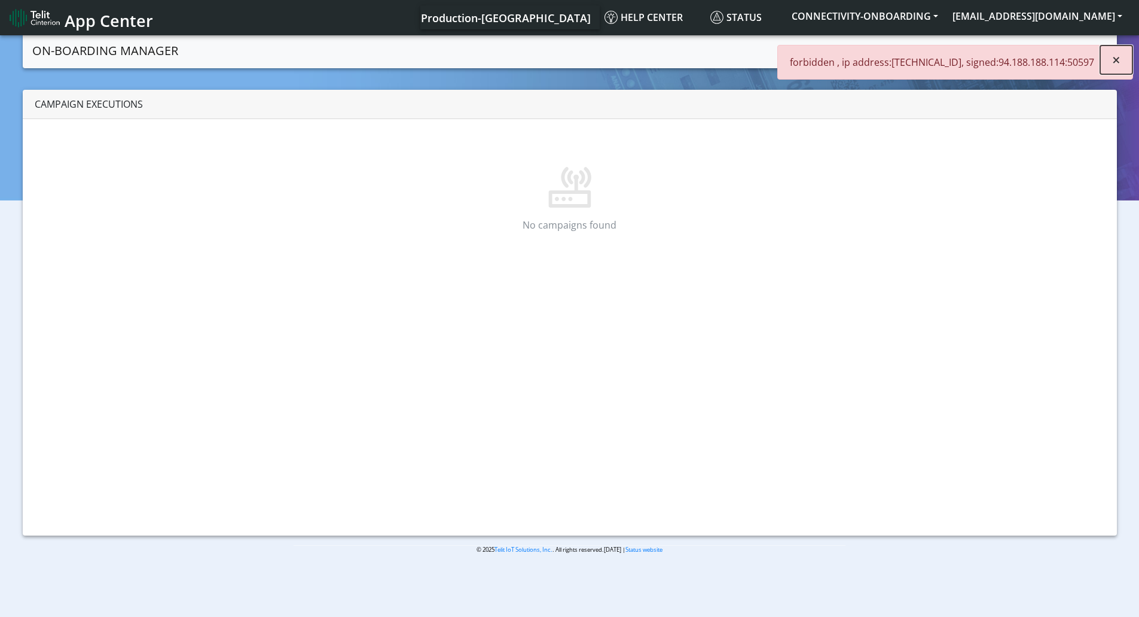
click at [1118, 57] on span "×" at bounding box center [1116, 60] width 8 height 20
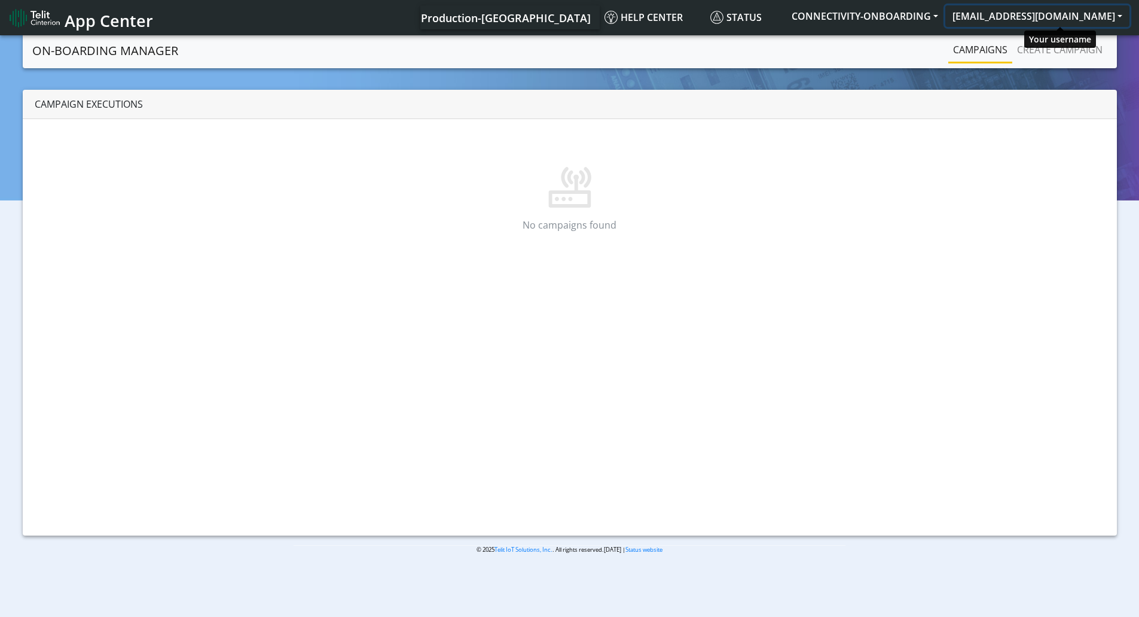
click at [1034, 18] on button "[EMAIL_ADDRESS][DOMAIN_NAME]" at bounding box center [1037, 16] width 184 height 22
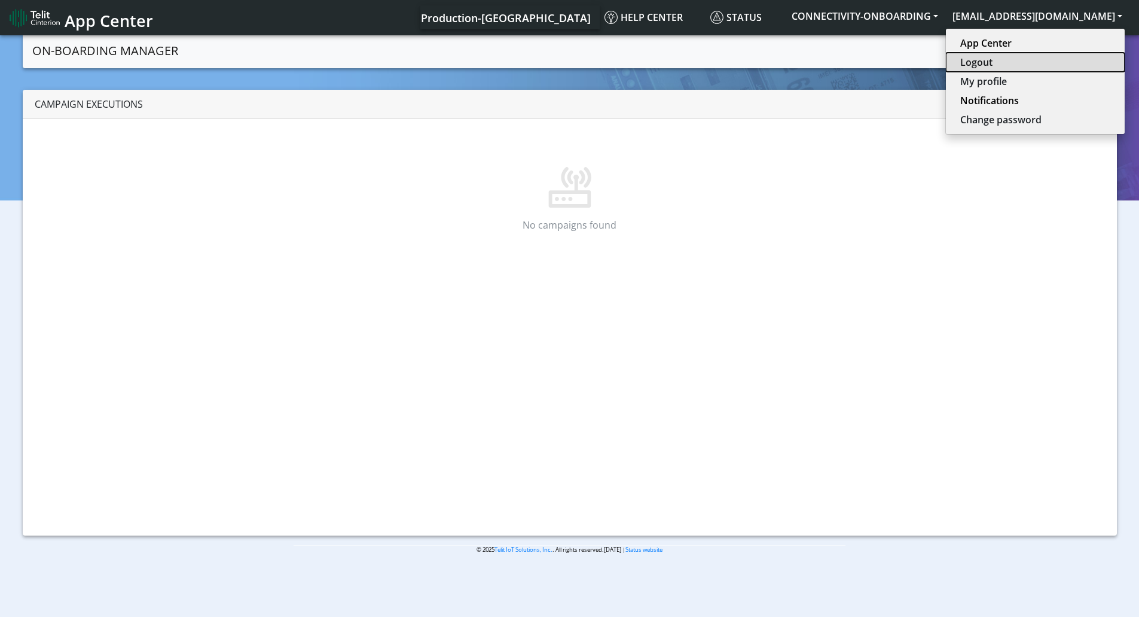
click at [1024, 65] on button "Logout" at bounding box center [1035, 62] width 179 height 19
